Goal: Task Accomplishment & Management: Use online tool/utility

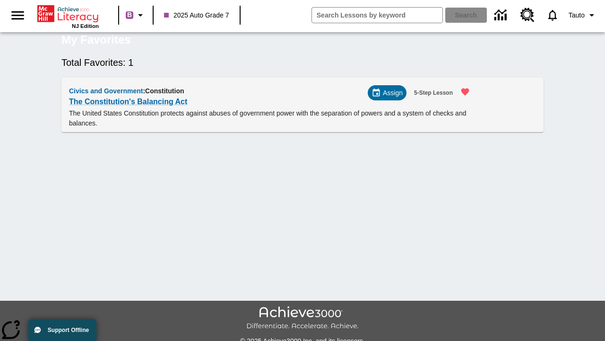
click at [391, 98] on span "Assign" at bounding box center [393, 93] width 20 height 10
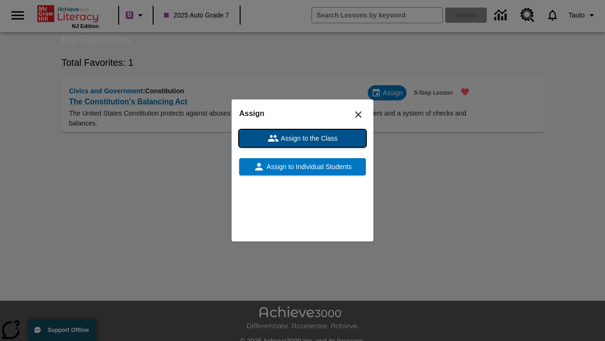
click at [303, 138] on span "Assign to the Class" at bounding box center [308, 138] width 59 height 10
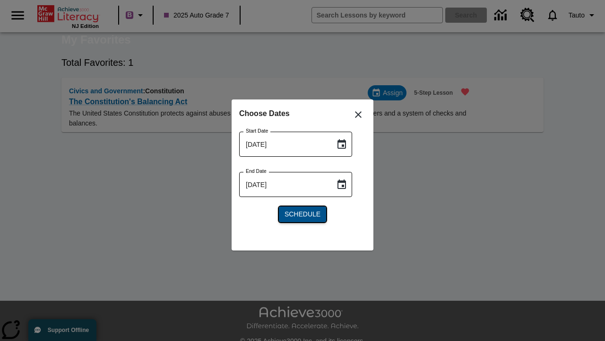
click at [303, 214] on span "Schedule" at bounding box center [303, 214] width 36 height 10
